Goal: Information Seeking & Learning: Check status

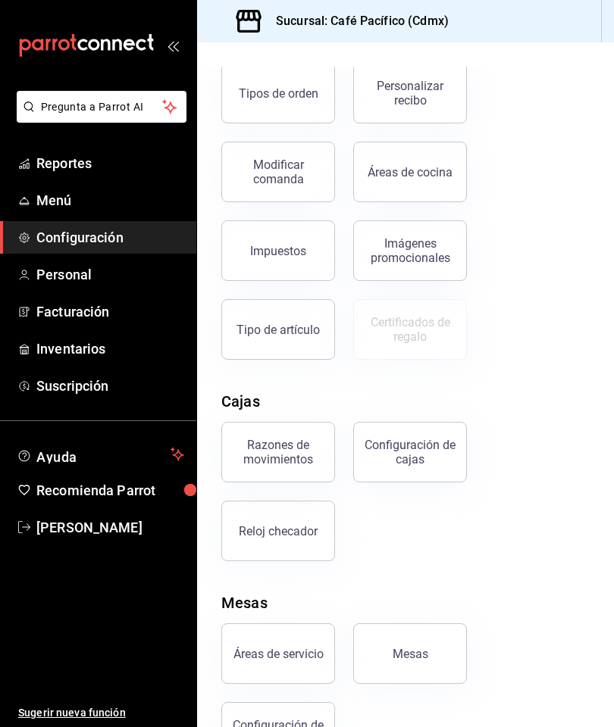
scroll to position [453, 0]
click at [115, 178] on link "Reportes" at bounding box center [98, 163] width 196 height 33
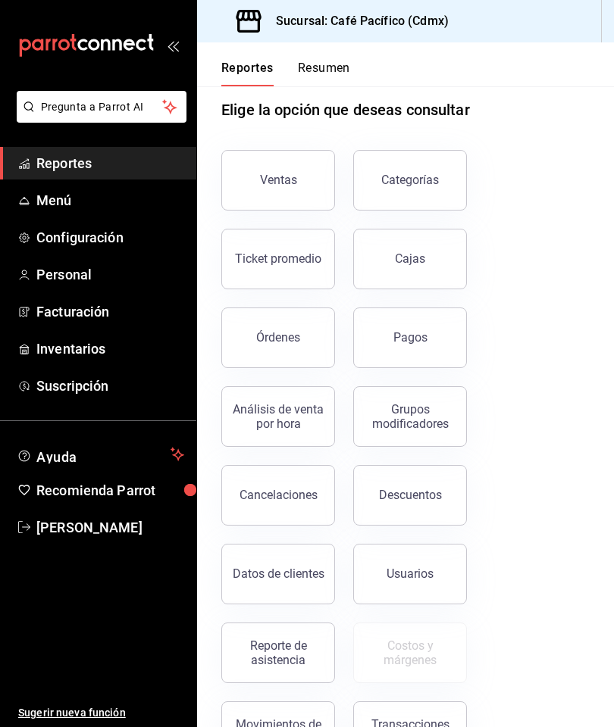
scroll to position [20, 0]
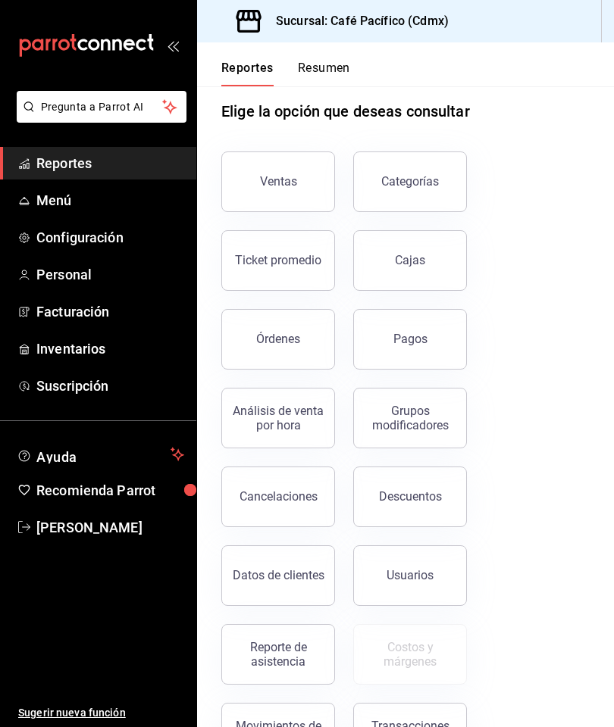
click at [281, 646] on div "Reporte de asistencia" at bounding box center [278, 654] width 94 height 29
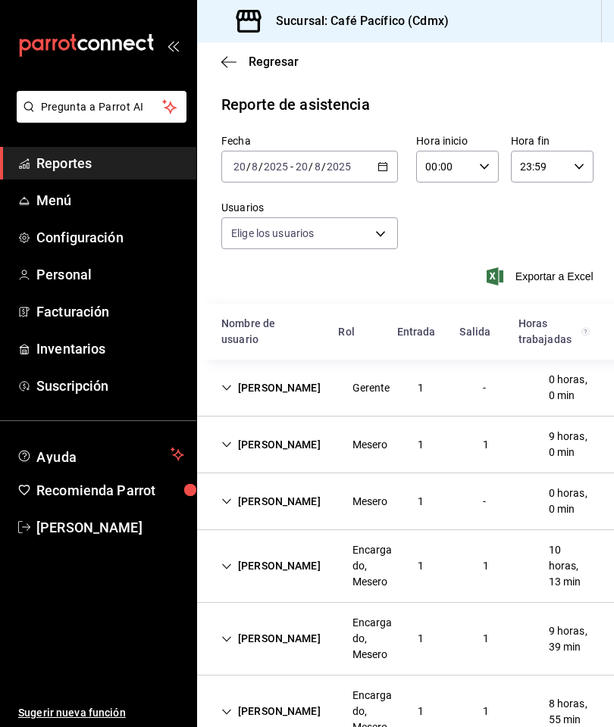
type input "6ceed72a-2b99-4d81-bbcf-732949b6af15,33666765-43e0-483b-8a80-16ce1f2b50a6,43687…"
click at [161, 165] on span "Reportes" at bounding box center [110, 163] width 148 height 20
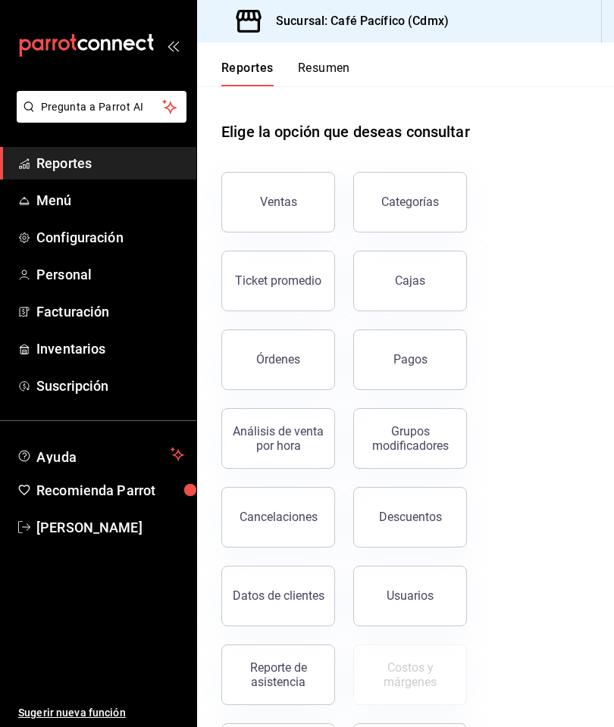
click at [111, 322] on link "Facturación" at bounding box center [98, 311] width 196 height 33
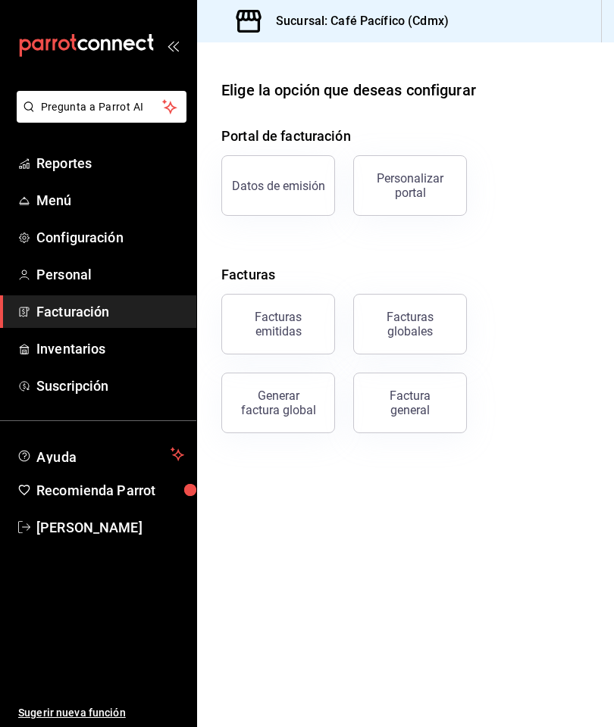
click at [305, 324] on div "Facturas emitidas" at bounding box center [278, 324] width 94 height 29
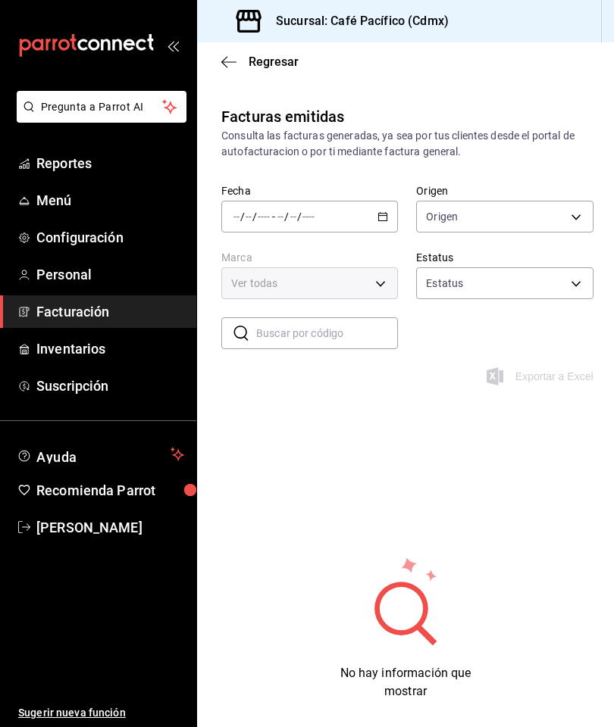
type input "ORDER_INVOICE,GENERAL_INVOICE"
type input "ACTIVE,PENDING_CANCELLATION,CANCELLED,PRE_CANCELLED"
type input "2de98889-d07c-4a90-90dc-7b911a7d41c5"
click at [387, 214] on \(Stroke\) "button" at bounding box center [382, 217] width 9 height 8
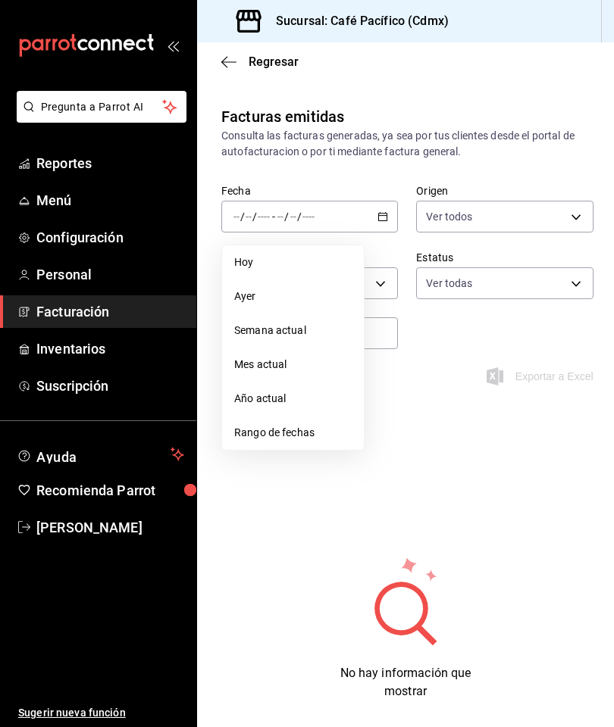
click at [323, 365] on span "Mes actual" at bounding box center [292, 365] width 117 height 16
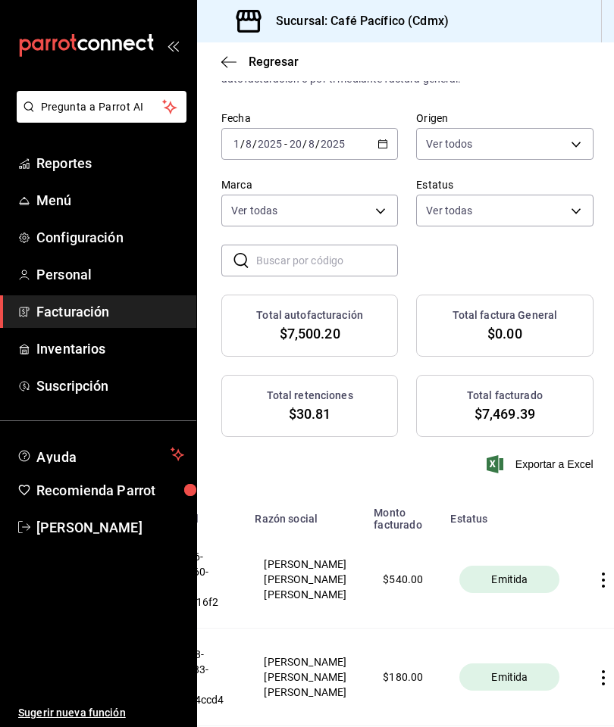
scroll to position [70, 0]
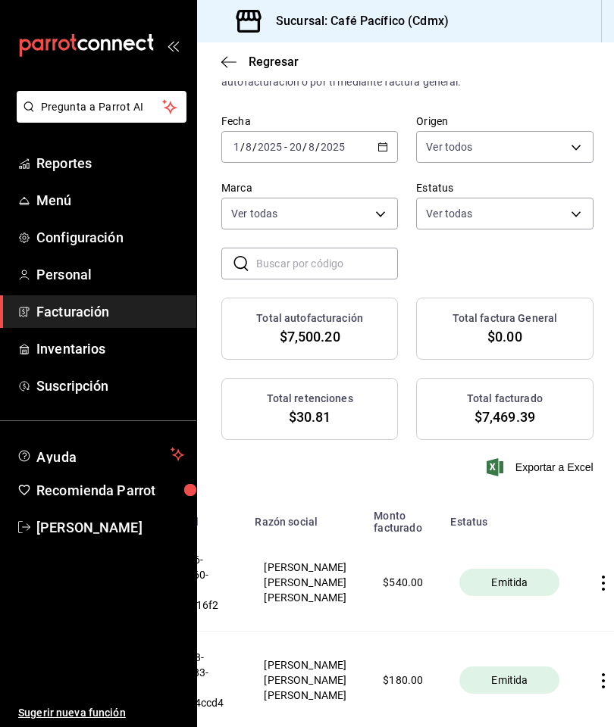
click at [383, 142] on icon "button" at bounding box center [382, 147] width 11 height 11
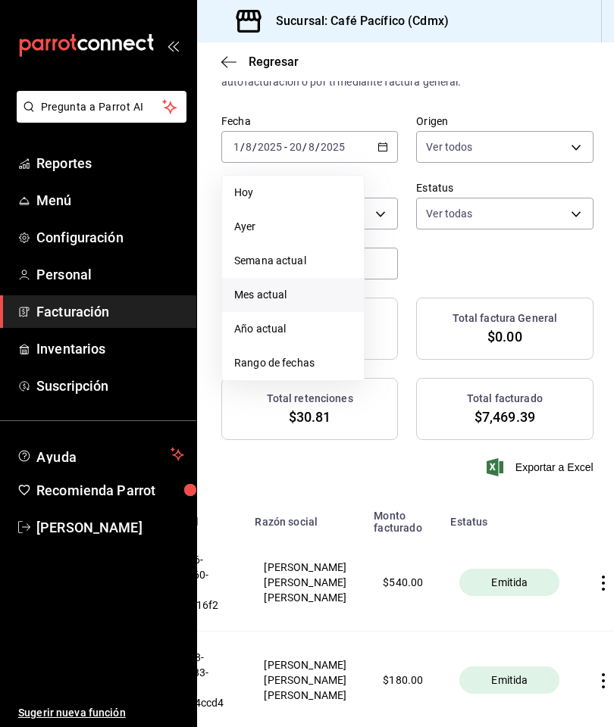
click at [313, 355] on span "Rango de fechas" at bounding box center [292, 363] width 117 height 16
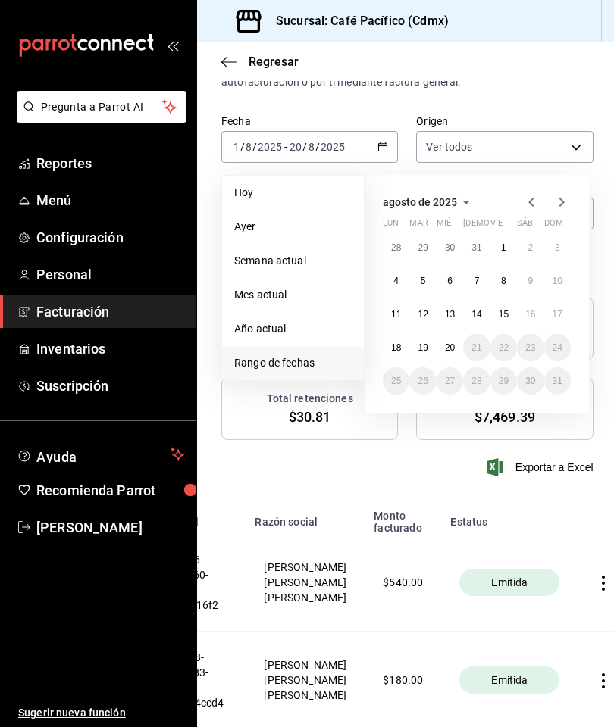
click at [525, 193] on icon "button" at bounding box center [531, 202] width 18 height 18
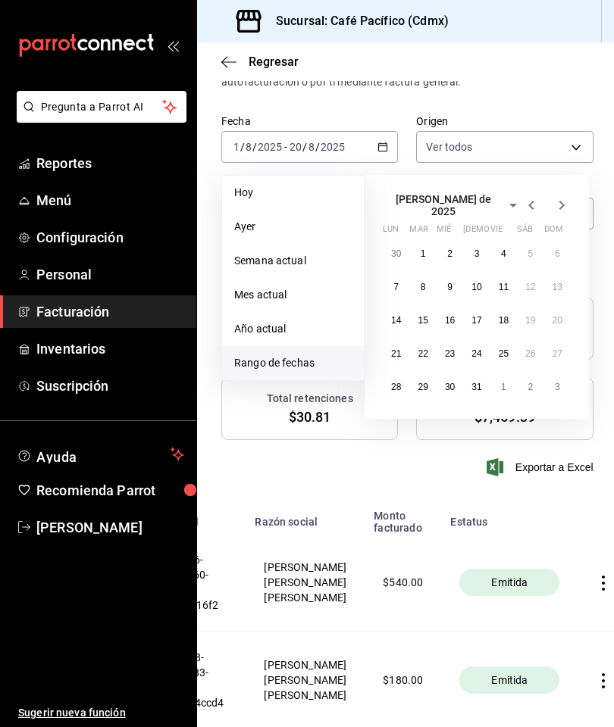
click at [424, 248] on abbr "1" at bounding box center [422, 253] width 5 height 11
click at [477, 382] on abbr "31" at bounding box center [476, 387] width 10 height 11
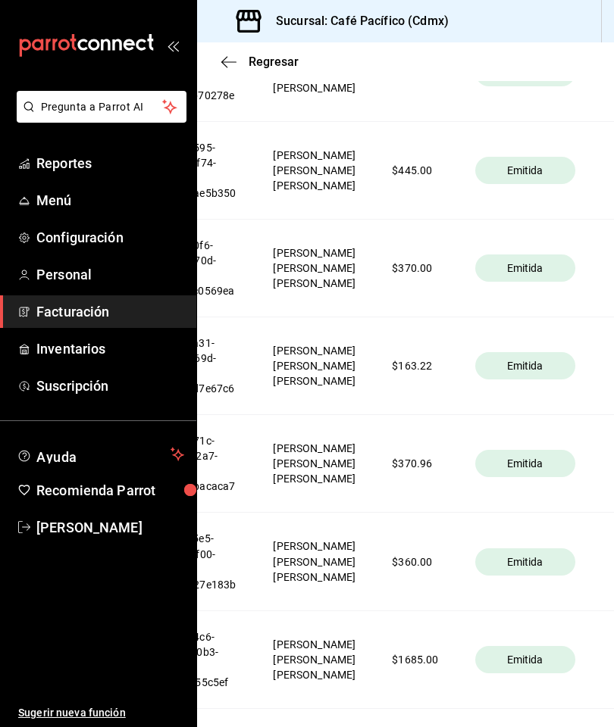
scroll to position [858, 0]
click at [77, 167] on span "Reportes" at bounding box center [110, 163] width 148 height 20
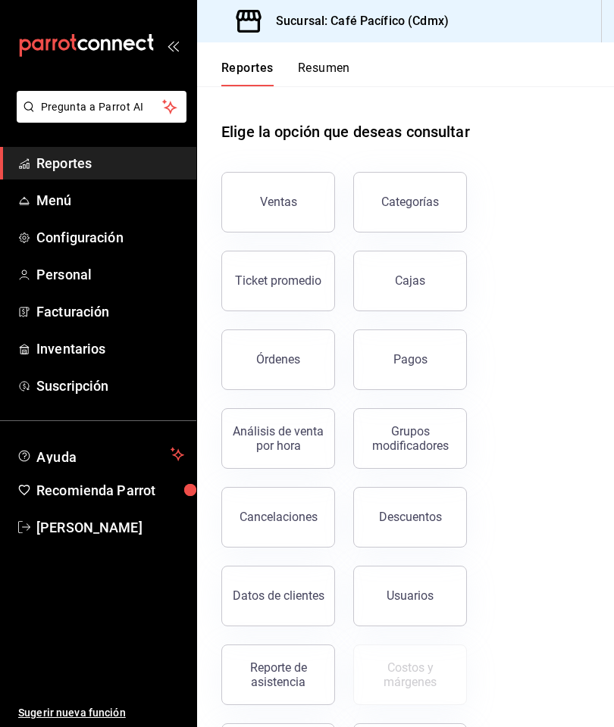
click at [327, 172] on button "Ventas" at bounding box center [278, 202] width 114 height 61
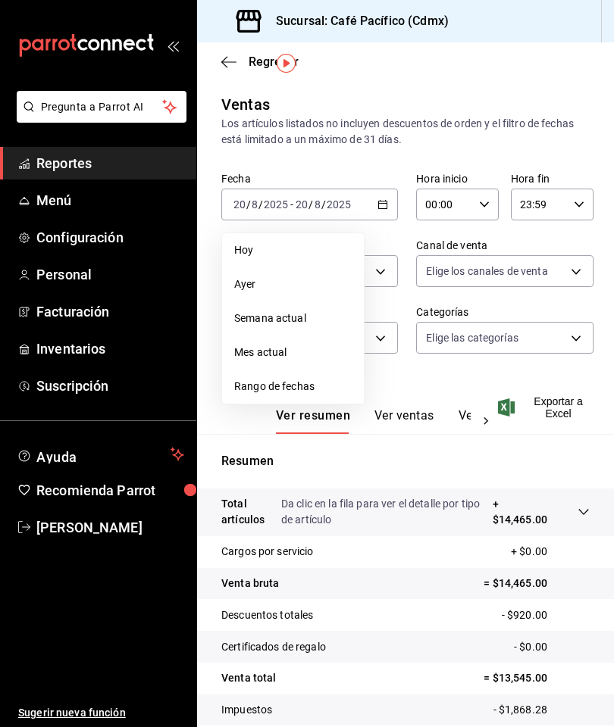
click at [314, 345] on span "Mes actual" at bounding box center [292, 353] width 117 height 16
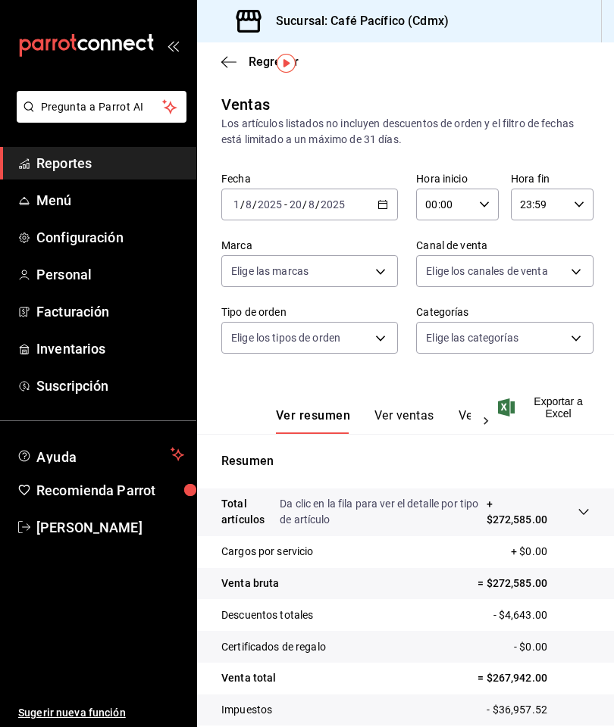
click at [381, 203] on \(Stroke\) "button" at bounding box center [383, 203] width 8 height 1
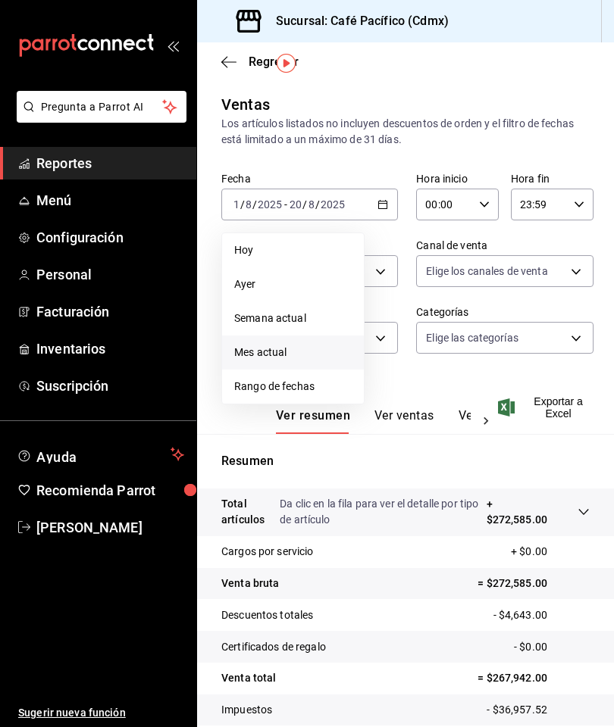
click at [317, 379] on span "Rango de fechas" at bounding box center [292, 387] width 117 height 16
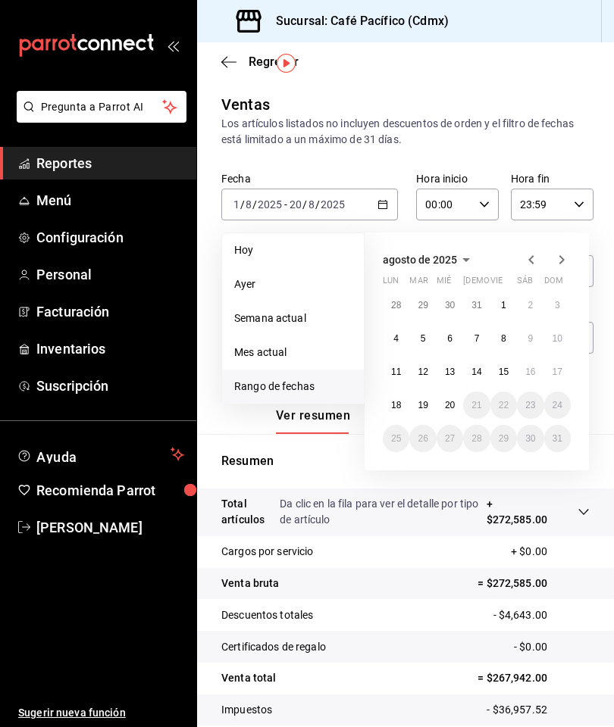
click at [517, 251] on div "agosto de 2025" at bounding box center [477, 260] width 188 height 18
click at [533, 251] on icon "button" at bounding box center [531, 260] width 18 height 18
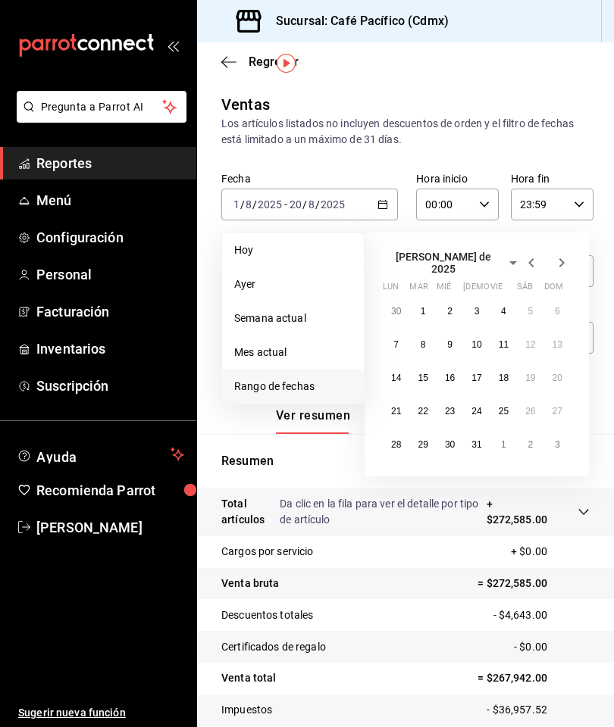
click at [431, 298] on button "1" at bounding box center [422, 311] width 27 height 27
click at [469, 431] on button "31" at bounding box center [476, 444] width 27 height 27
